Goal: Task Accomplishment & Management: Manage account settings

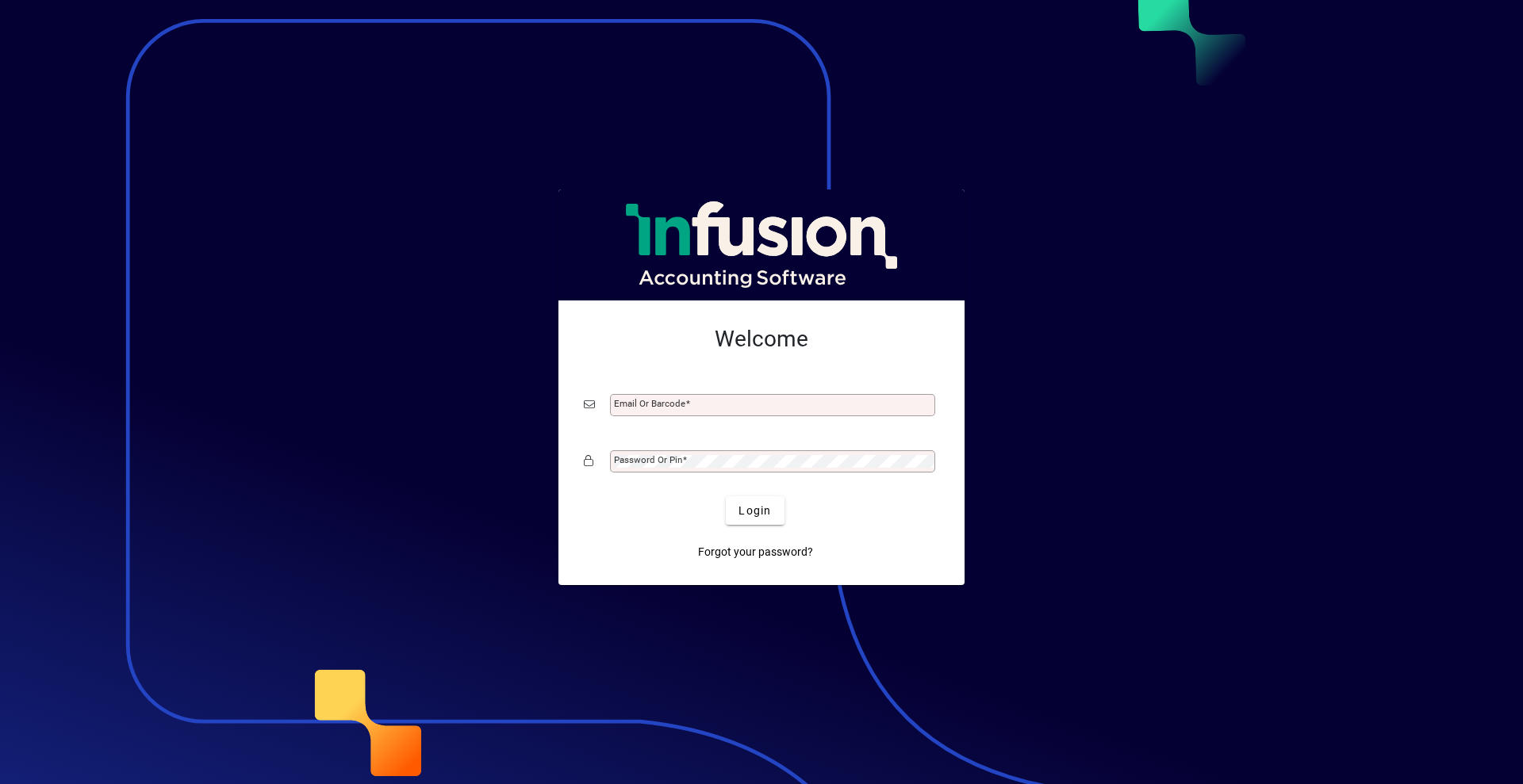
click at [654, 409] on mat-label "Email or Barcode" at bounding box center [650, 403] width 71 height 11
click at [654, 409] on input "Email or Barcode" at bounding box center [774, 404] width 321 height 13
click at [667, 404] on mat-label "Email or Barcode" at bounding box center [650, 403] width 71 height 11
click at [667, 404] on input "Email or Barcode" at bounding box center [774, 404] width 321 height 13
click at [667, 404] on mat-label "Email or Barcode" at bounding box center [650, 403] width 71 height 11
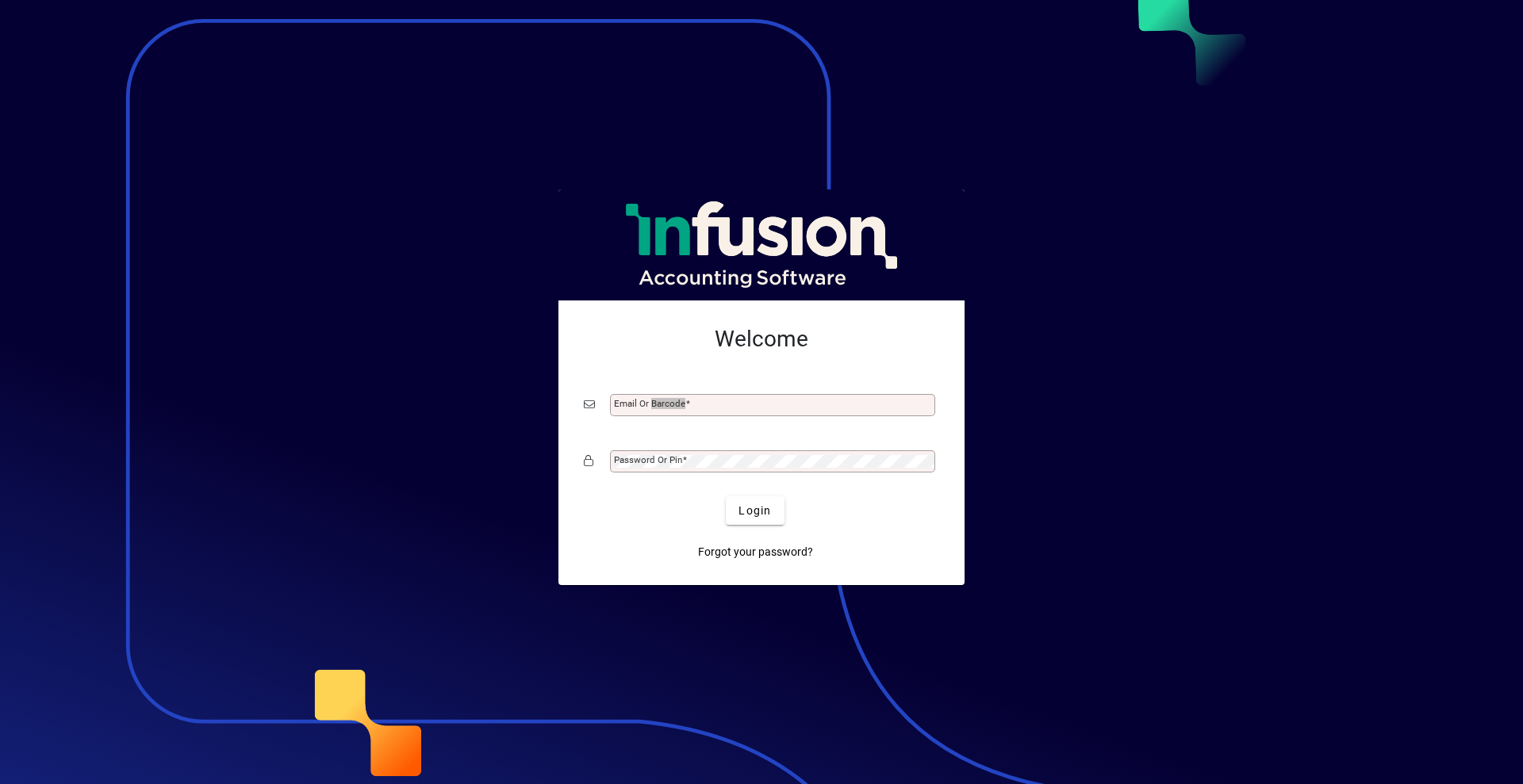
click at [667, 404] on input "Email or Barcode" at bounding box center [774, 404] width 321 height 13
click at [667, 404] on mat-label "Email or Barcode" at bounding box center [650, 403] width 71 height 11
click at [667, 404] on input "Email or Barcode" at bounding box center [774, 404] width 321 height 13
type input "**********"
click at [665, 457] on mat-label "Password or Pin" at bounding box center [648, 459] width 69 height 11
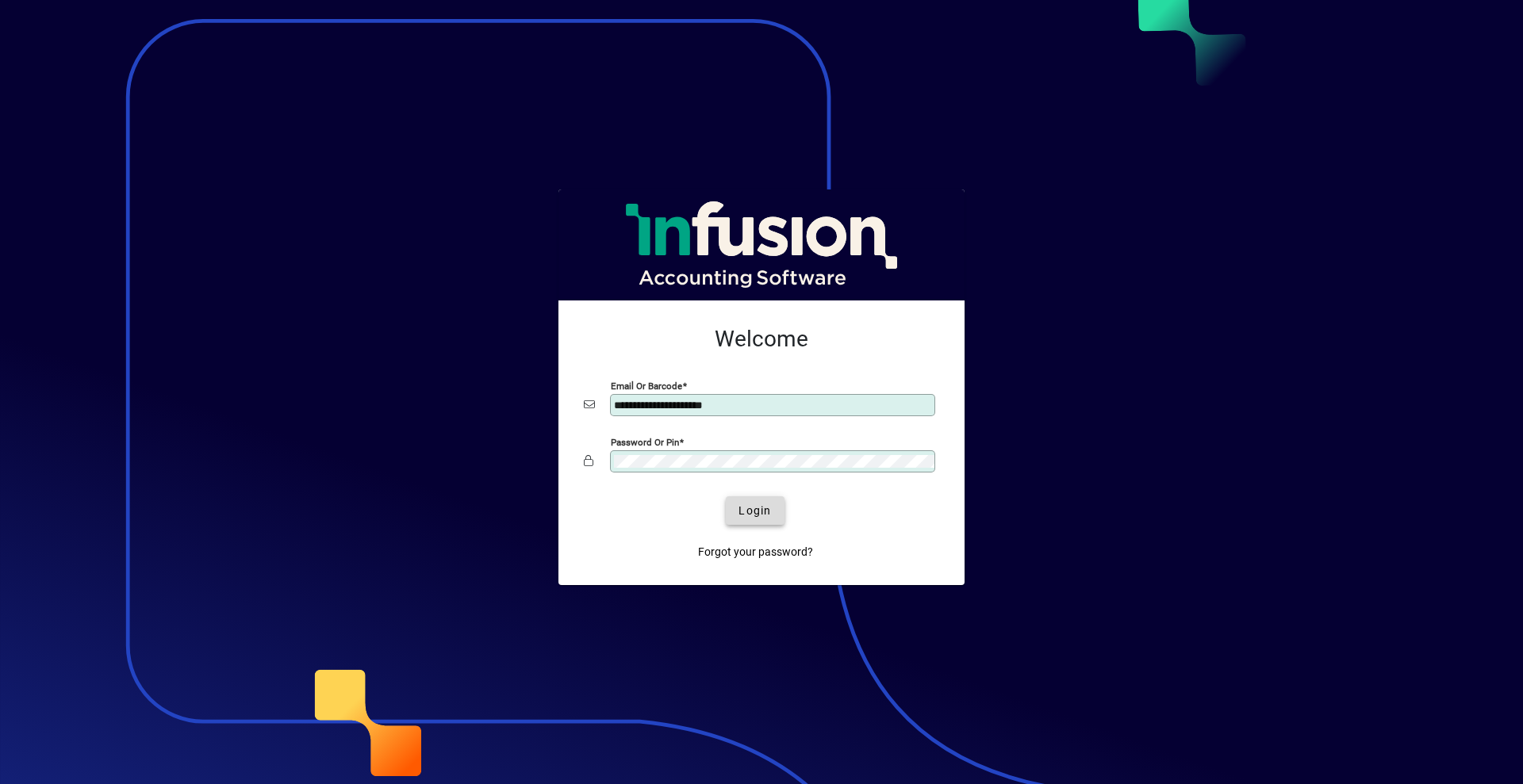
click at [765, 512] on span "Login" at bounding box center [755, 511] width 32 height 17
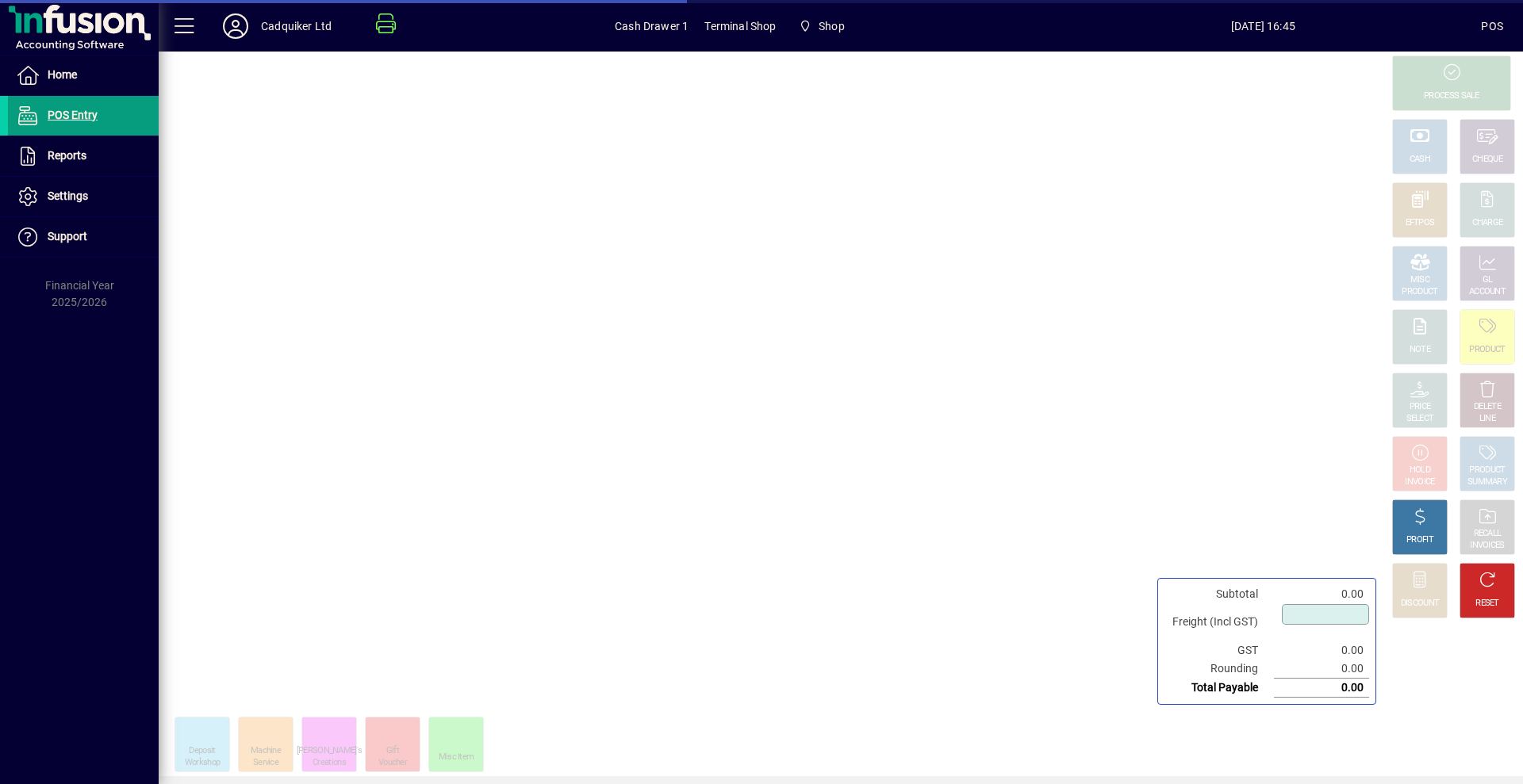
type input "****"
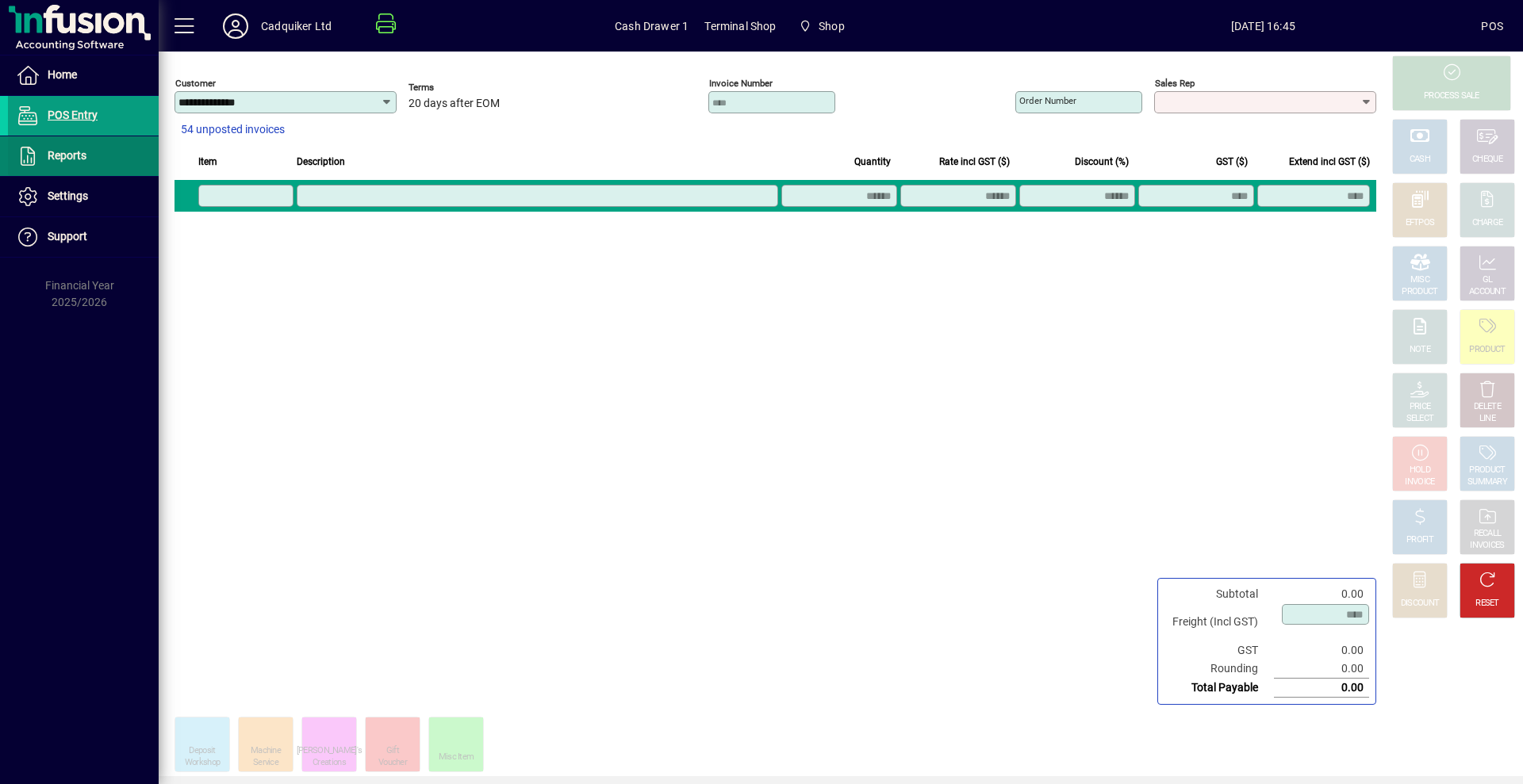
click at [34, 157] on icon at bounding box center [28, 156] width 24 height 19
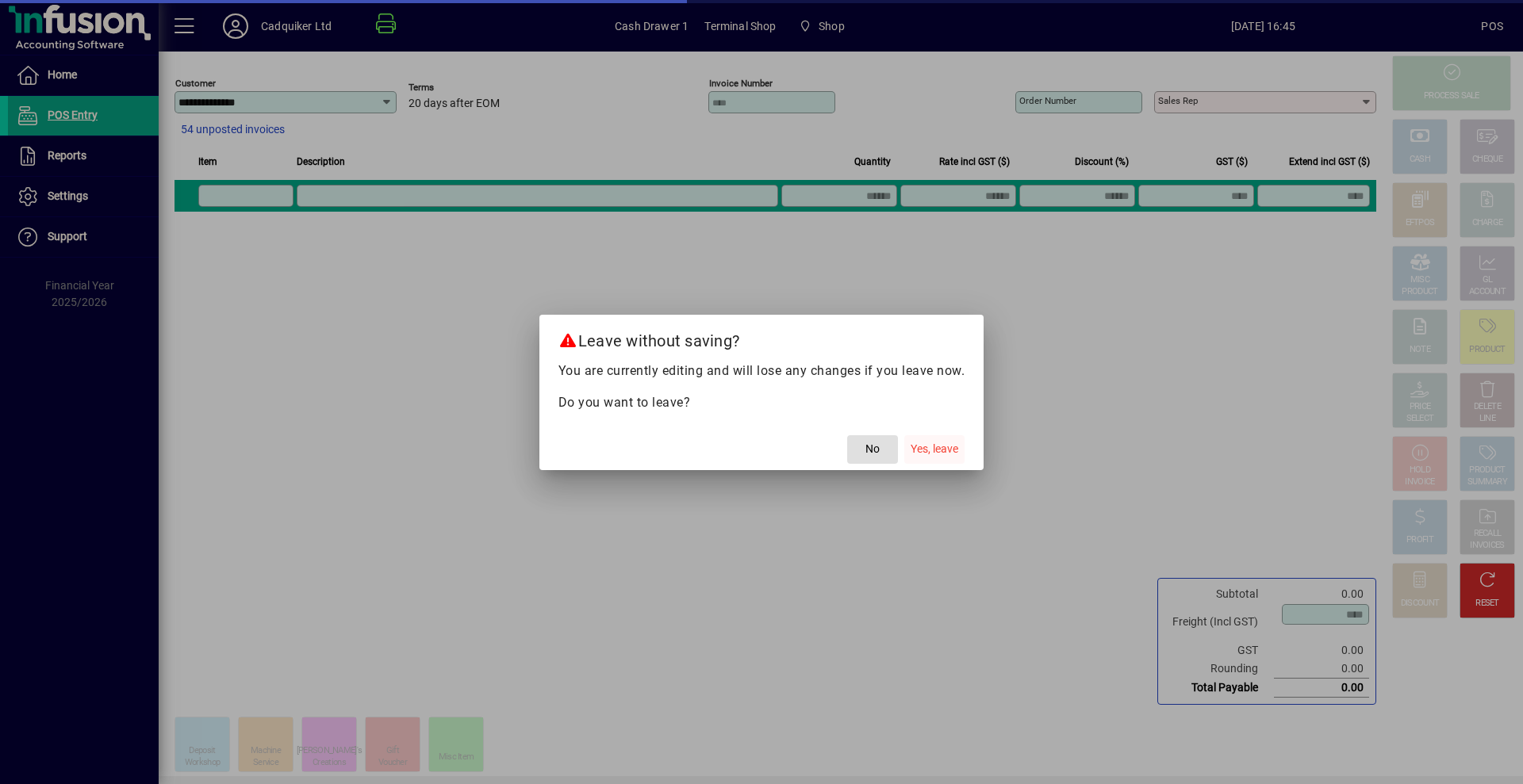
click at [931, 441] on span "Yes, leave" at bounding box center [934, 449] width 47 height 17
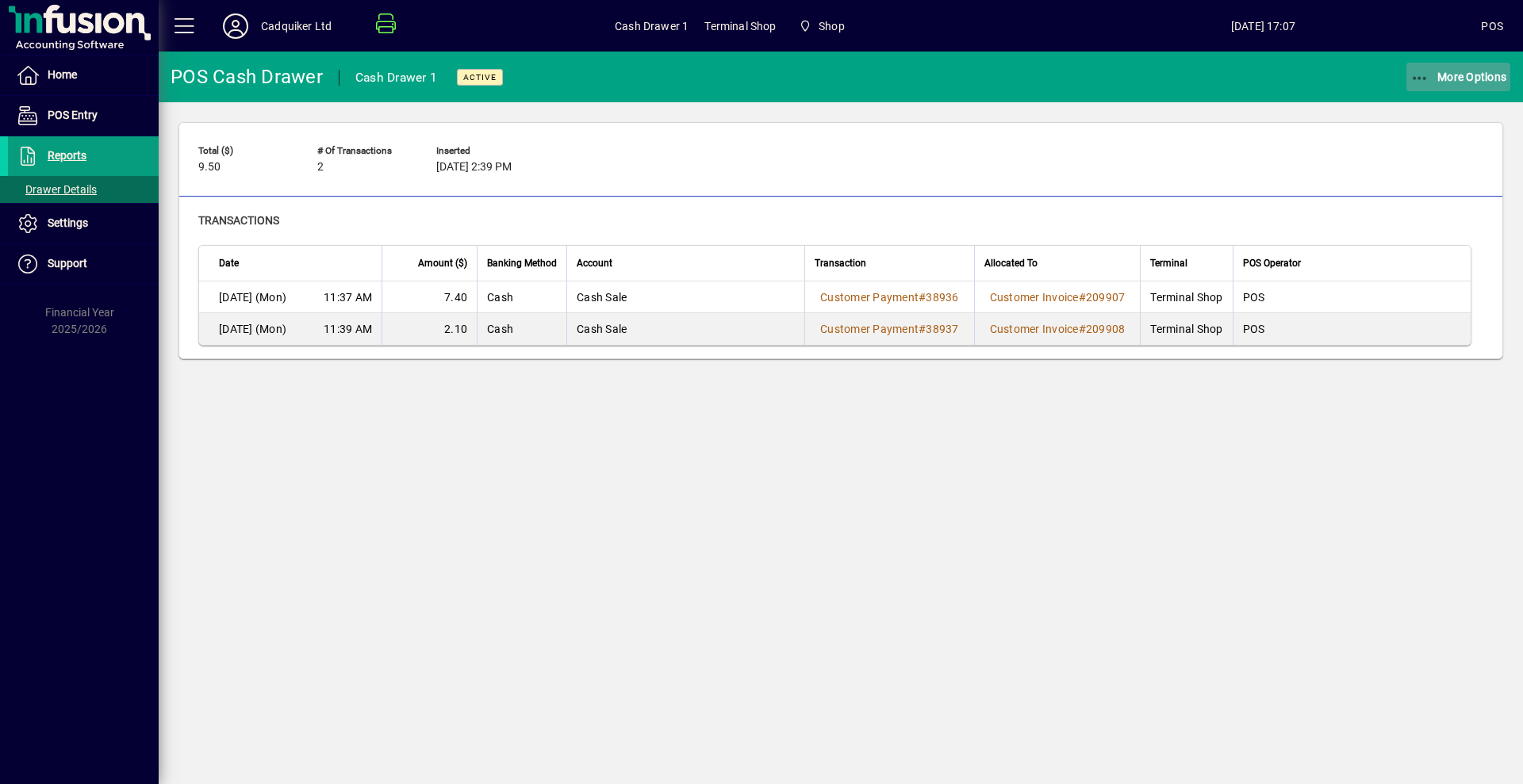
click at [1464, 61] on span "button" at bounding box center [1459, 76] width 105 height 38
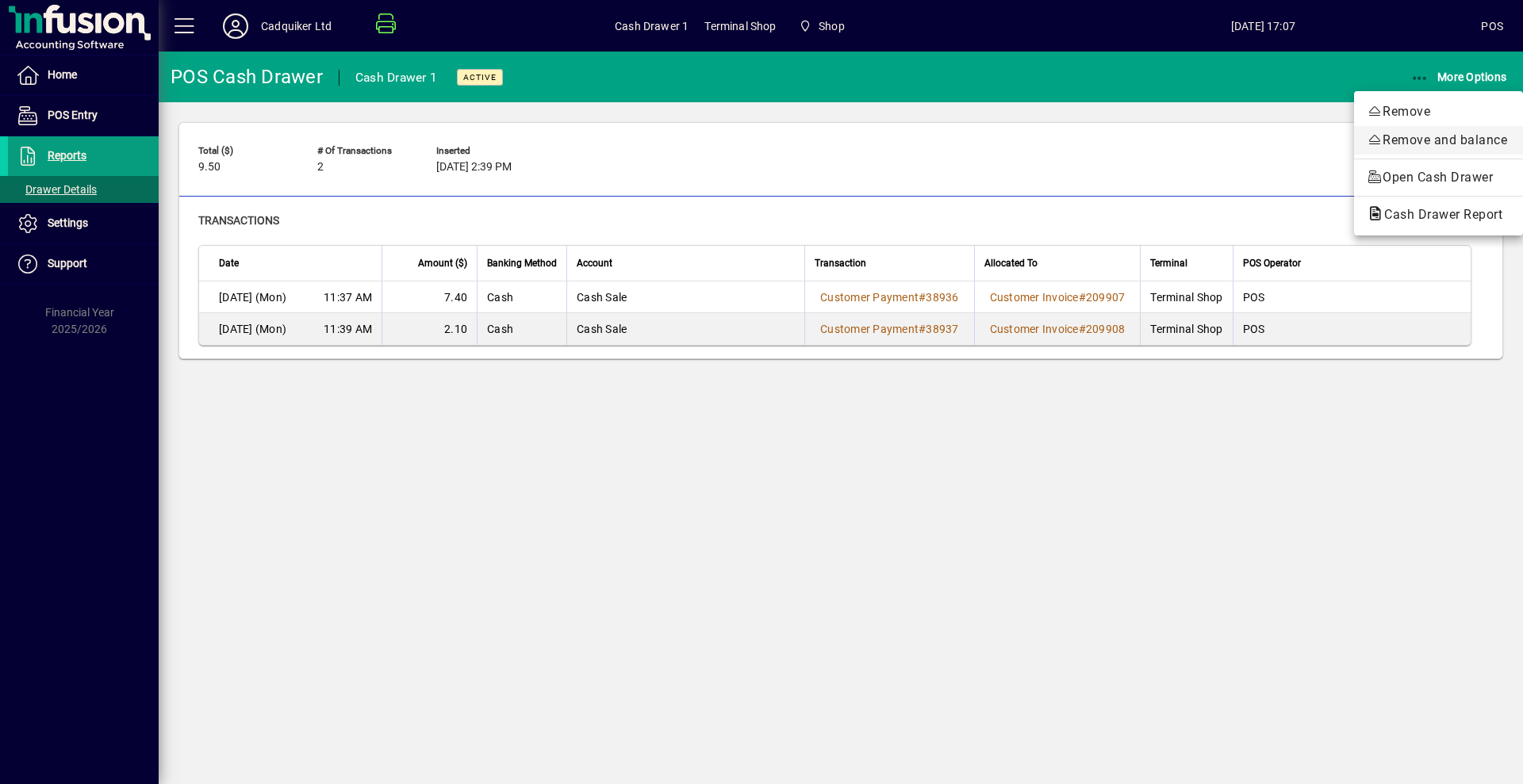
click at [1431, 149] on span "Remove and balance" at bounding box center [1438, 140] width 144 height 19
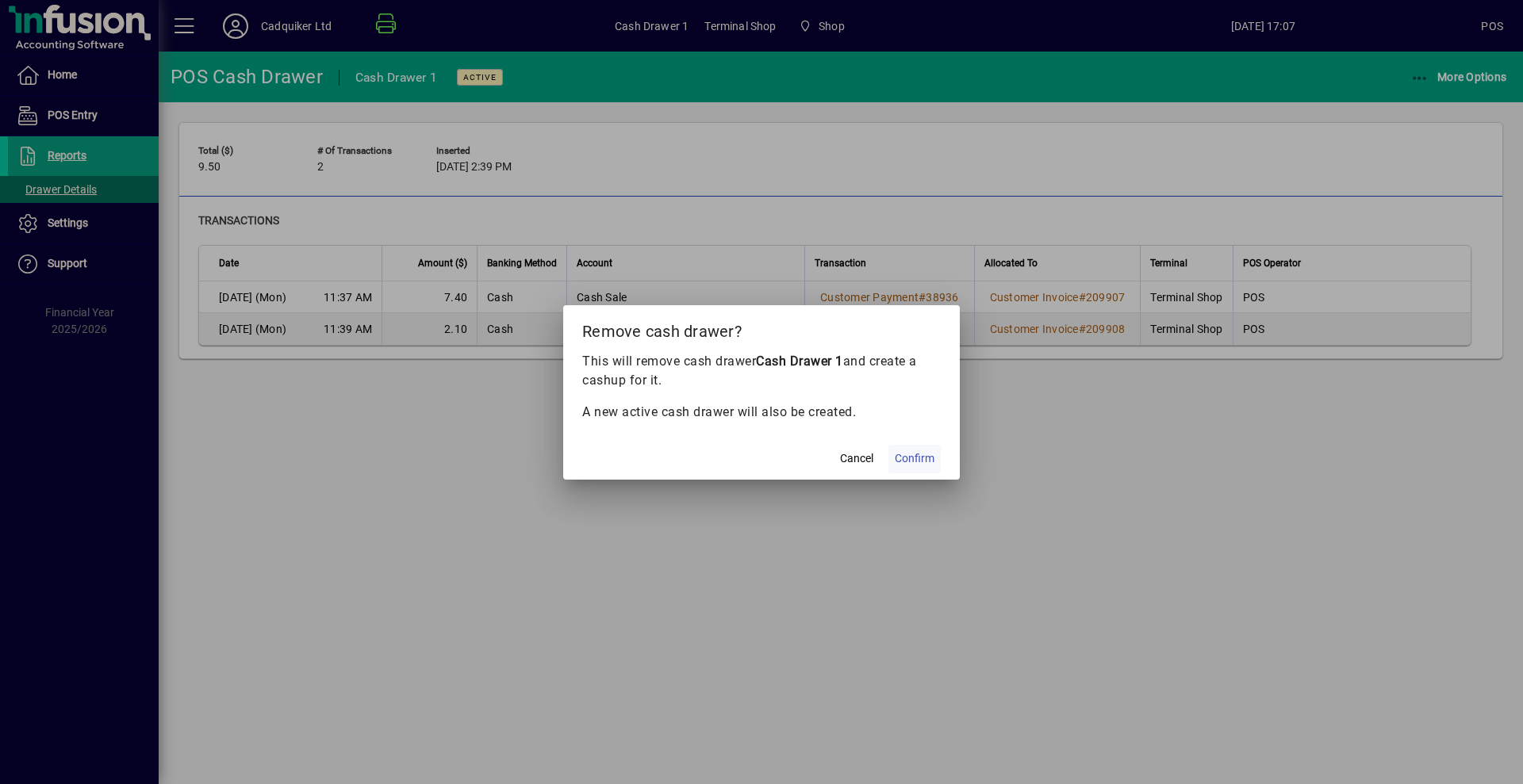
click at [924, 463] on span "Confirm" at bounding box center [914, 458] width 40 height 17
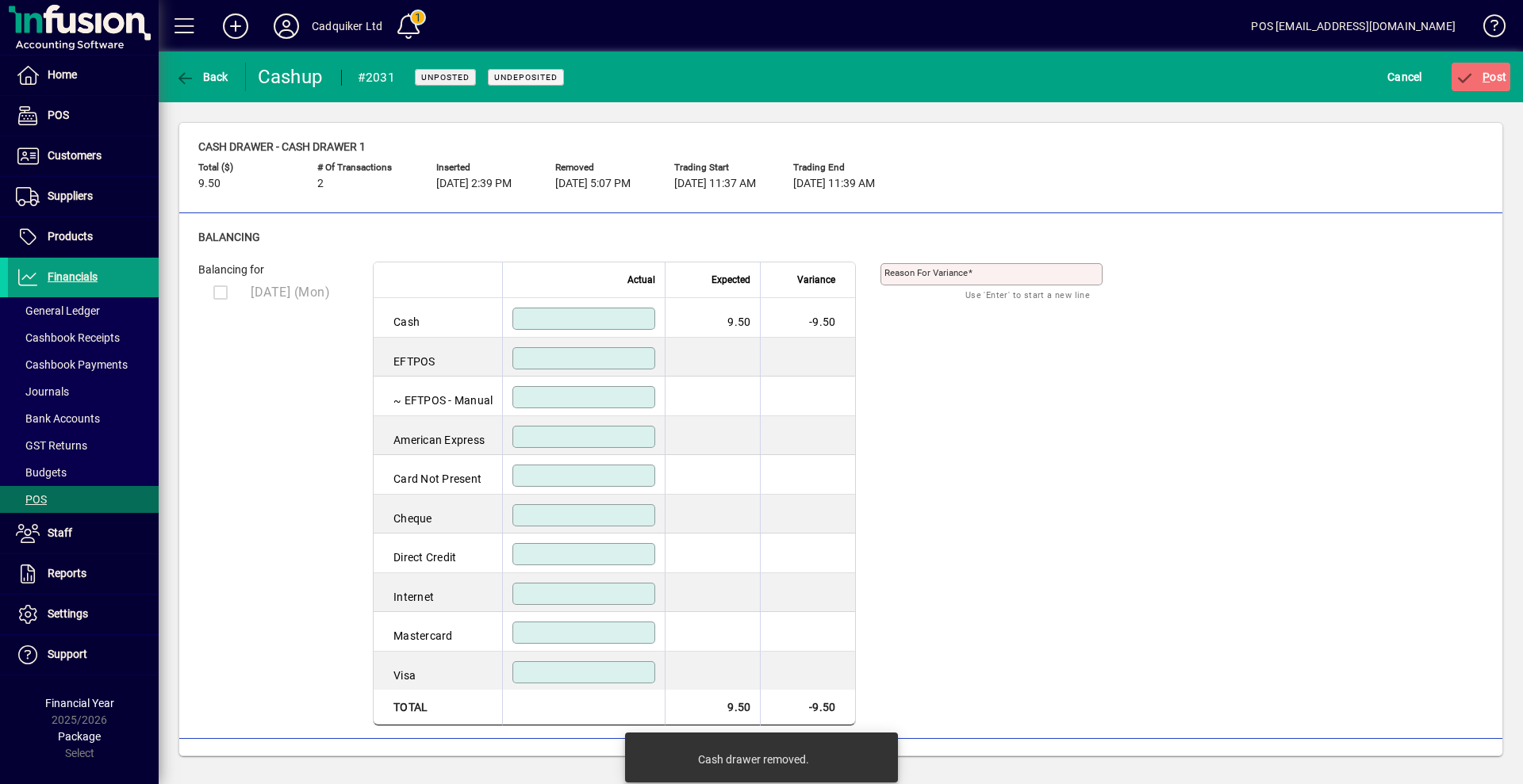
click at [627, 326] on div at bounding box center [584, 319] width 143 height 22
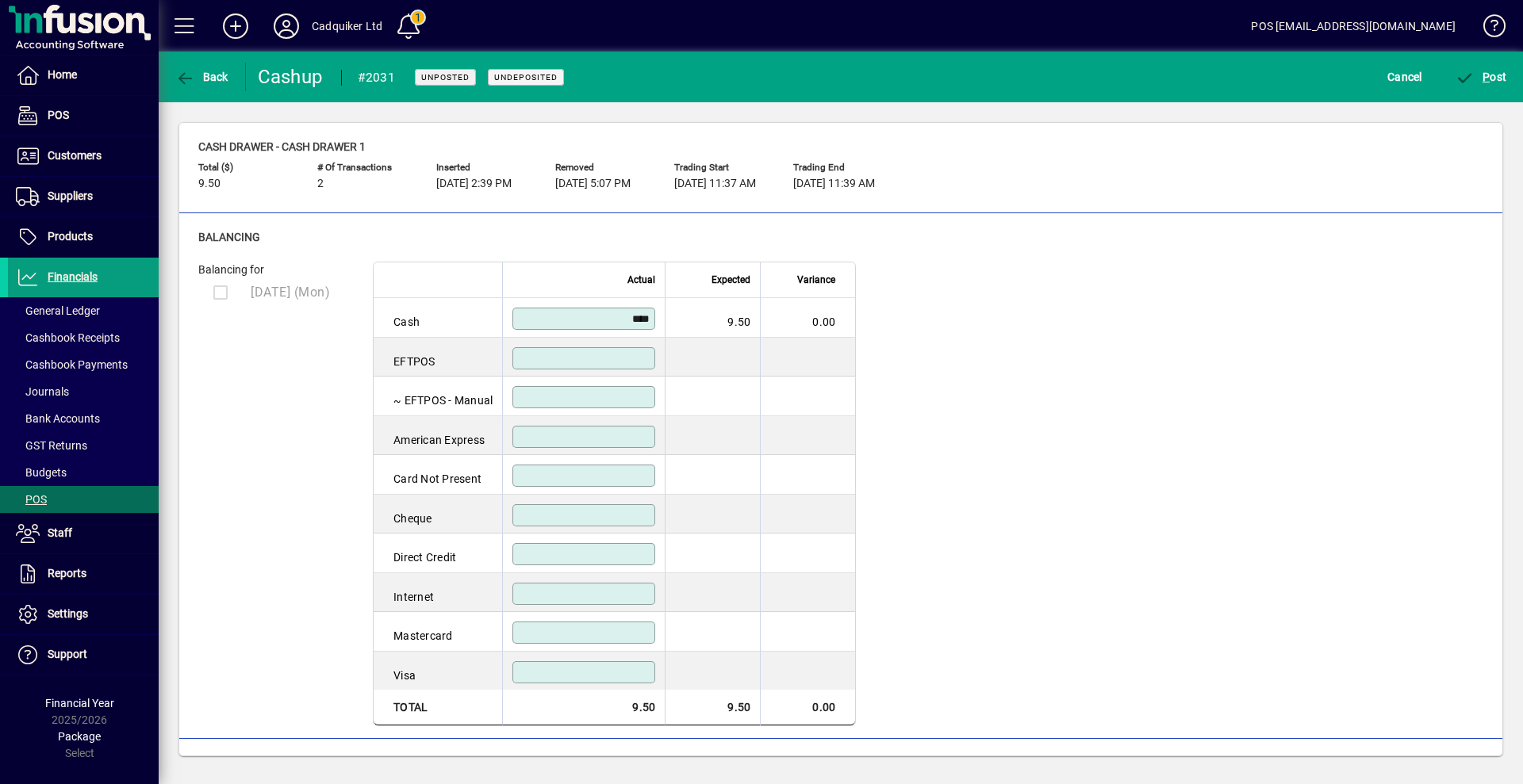
type input "****"
click at [1506, 57] on mat-toolbar-row "Back Cashup #2031 Unposted Undeposited Cancel P ost" at bounding box center [840, 77] width 1364 height 51
click at [1490, 85] on span "submit" at bounding box center [1481, 76] width 59 height 38
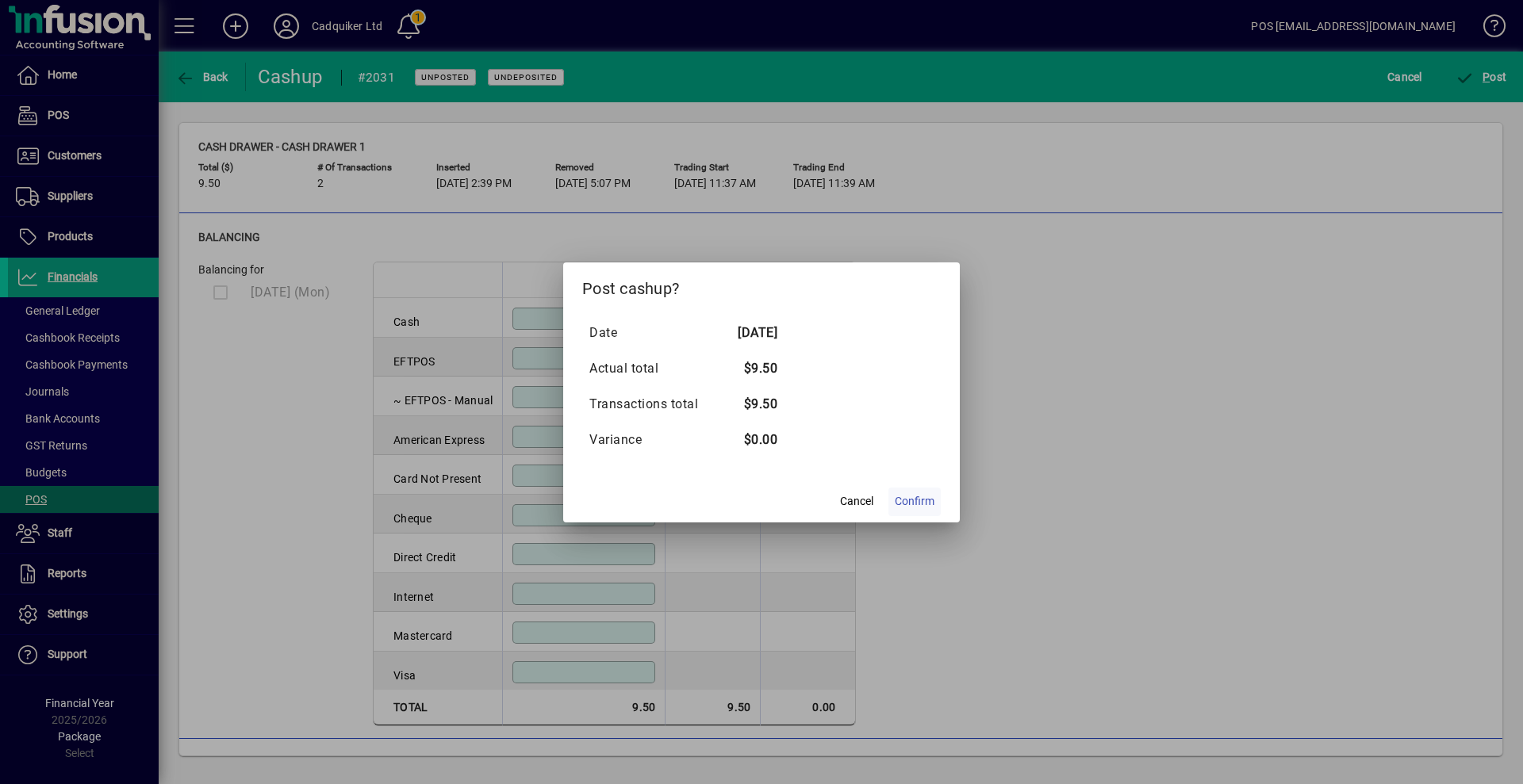
click at [935, 505] on span at bounding box center [915, 502] width 52 height 38
